Goal: Task Accomplishment & Management: Use online tool/utility

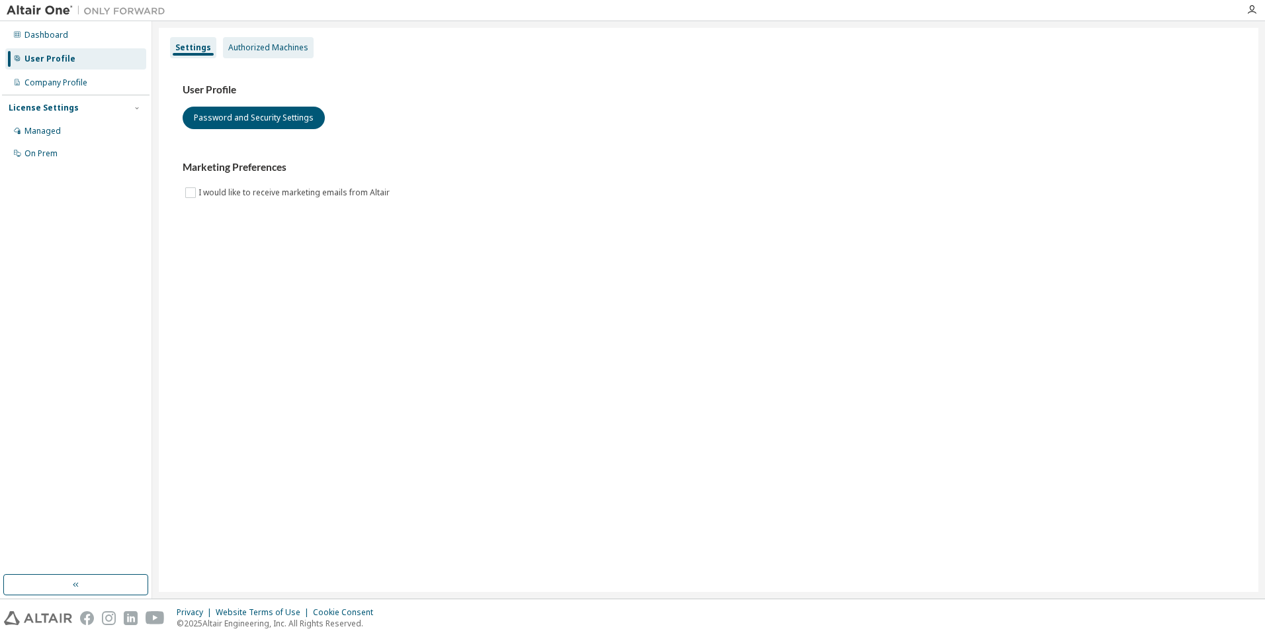
click at [249, 45] on div "Authorized Machines" at bounding box center [268, 47] width 80 height 11
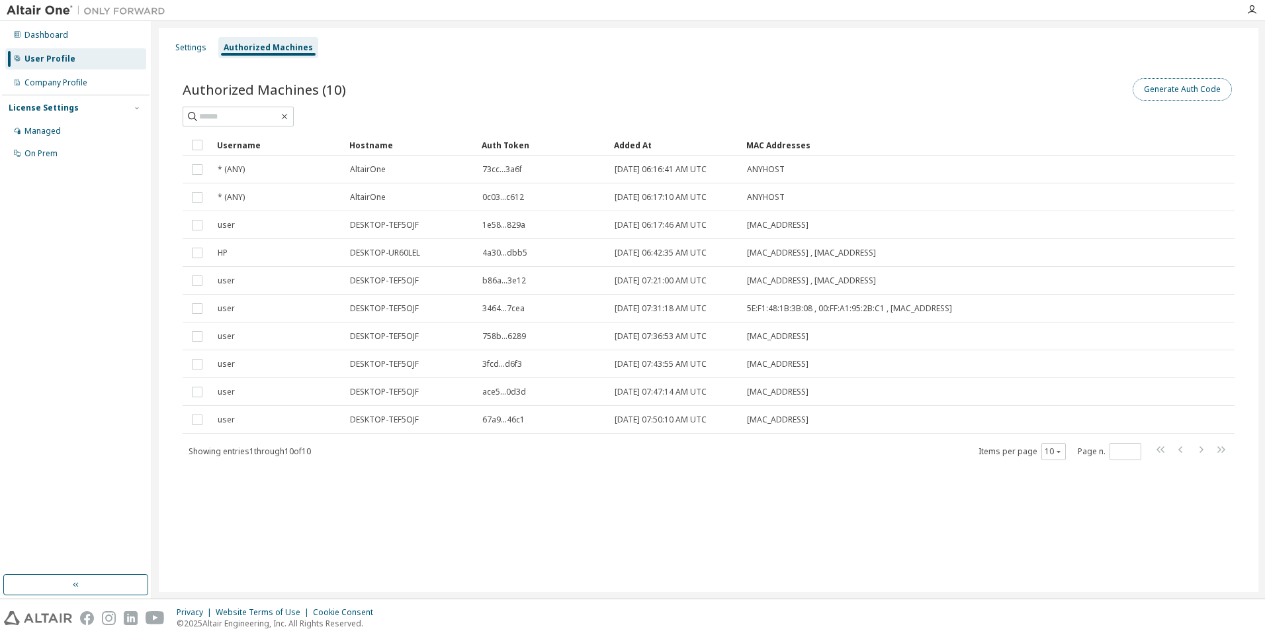
click at [1178, 91] on button "Generate Auth Code" at bounding box center [1182, 89] width 99 height 22
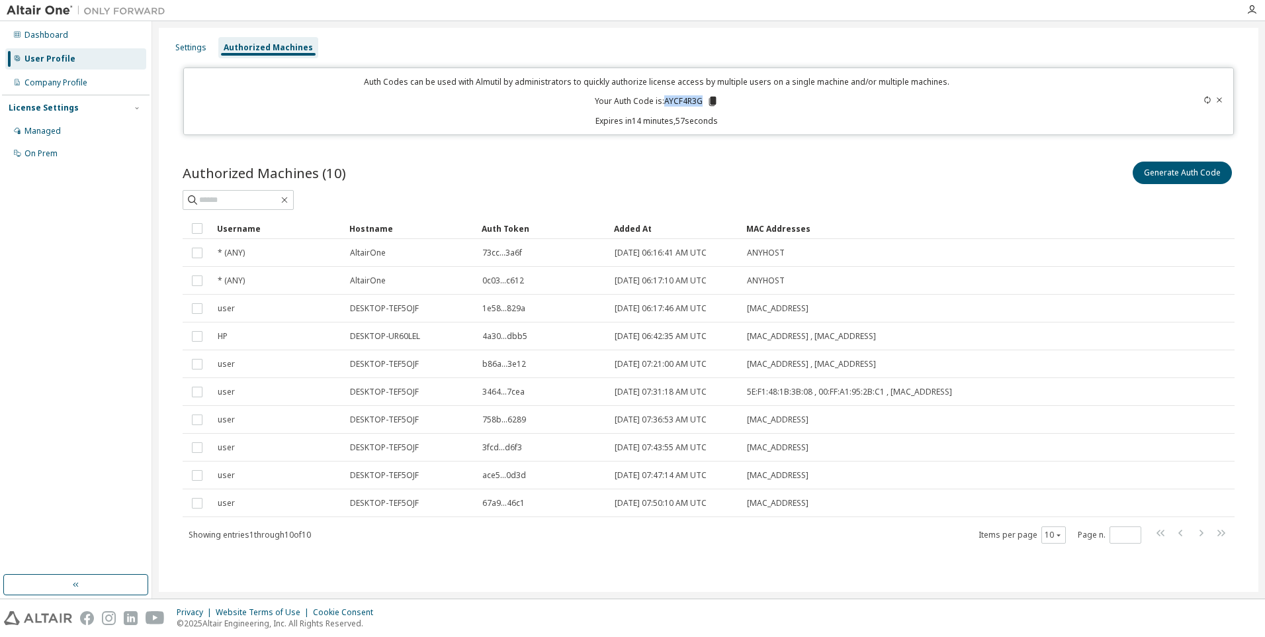
drag, startPoint x: 666, startPoint y: 99, endPoint x: 702, endPoint y: 102, distance: 36.5
click at [702, 102] on p "Your Auth Code is: AYCF4R3G" at bounding box center [657, 101] width 124 height 12
copy p "AYCF4R3G"
click at [1251, 5] on icon "button" at bounding box center [1252, 10] width 11 height 11
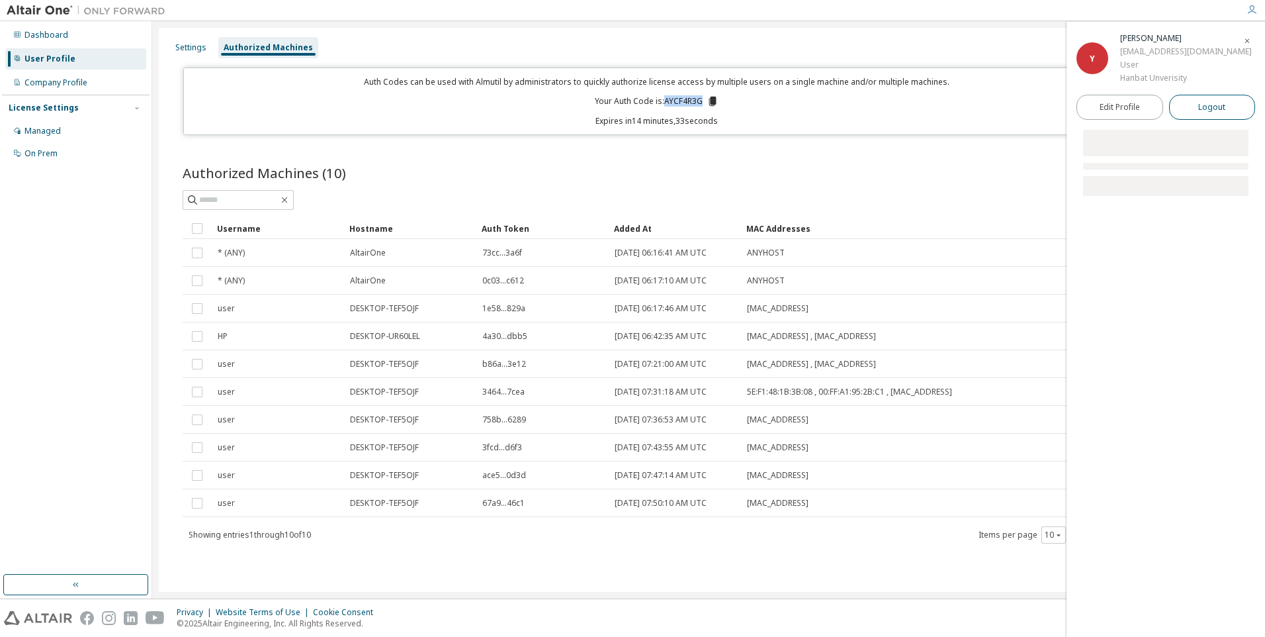
click at [1193, 109] on button "Logout" at bounding box center [1212, 107] width 87 height 25
